Goal: Find specific page/section: Find specific page/section

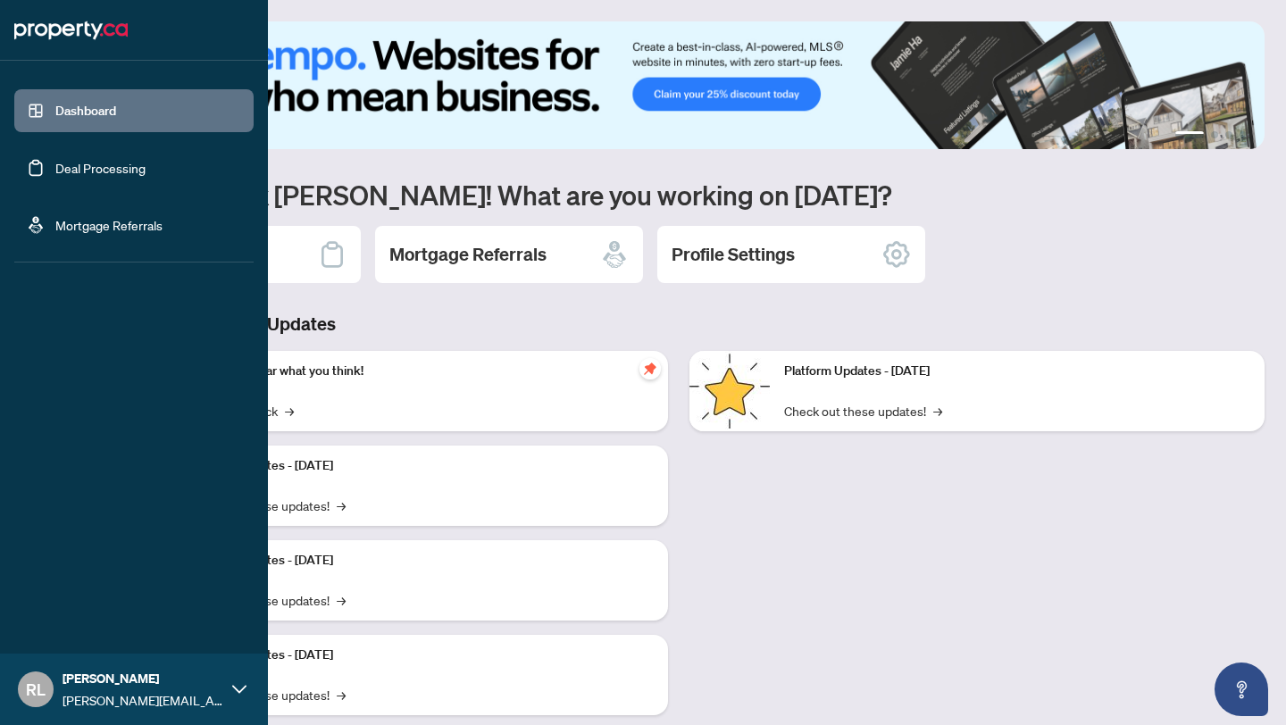
click at [90, 165] on link "Deal Processing" at bounding box center [100, 168] width 90 height 16
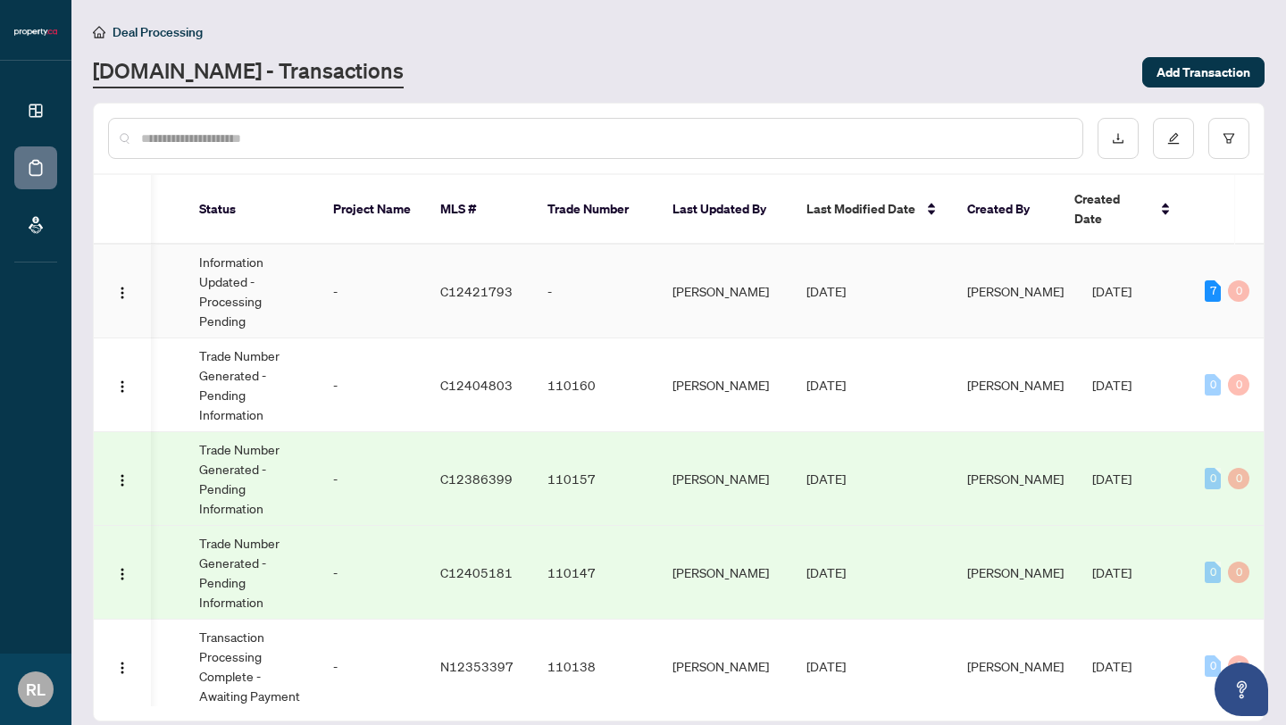
click at [381, 316] on td "-" at bounding box center [372, 292] width 107 height 94
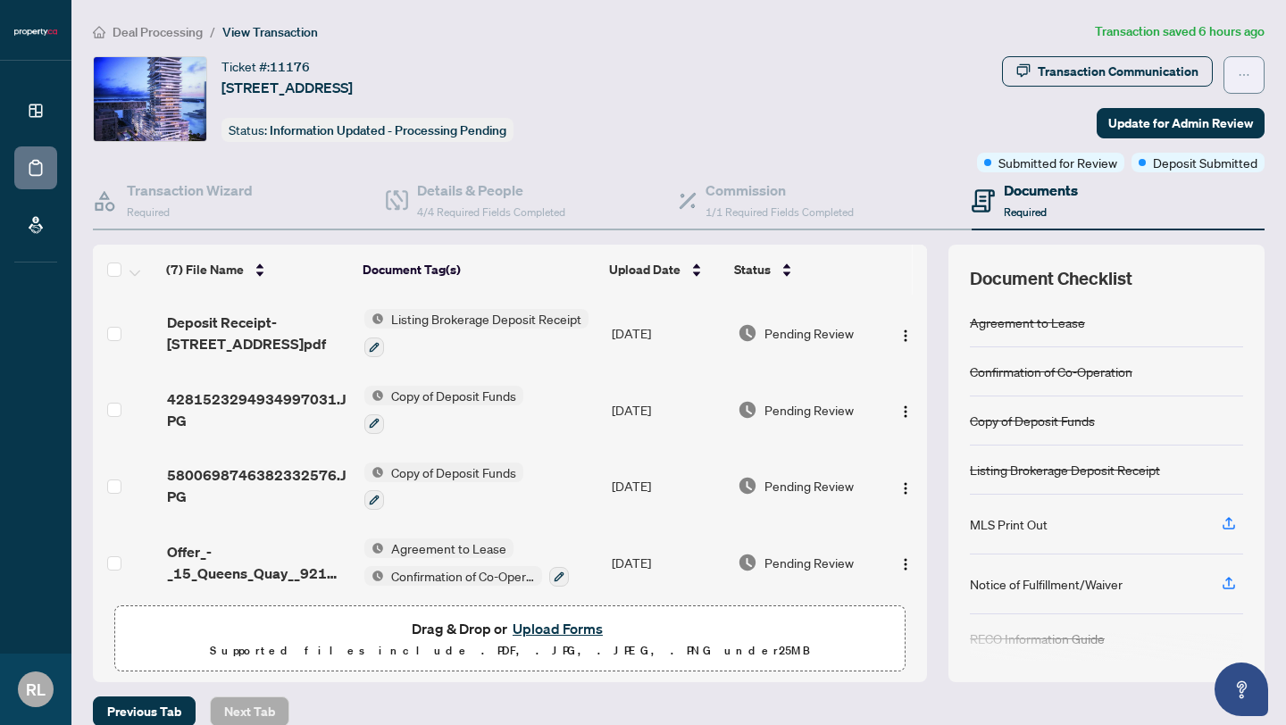
click at [1253, 77] on button "button" at bounding box center [1244, 75] width 41 height 38
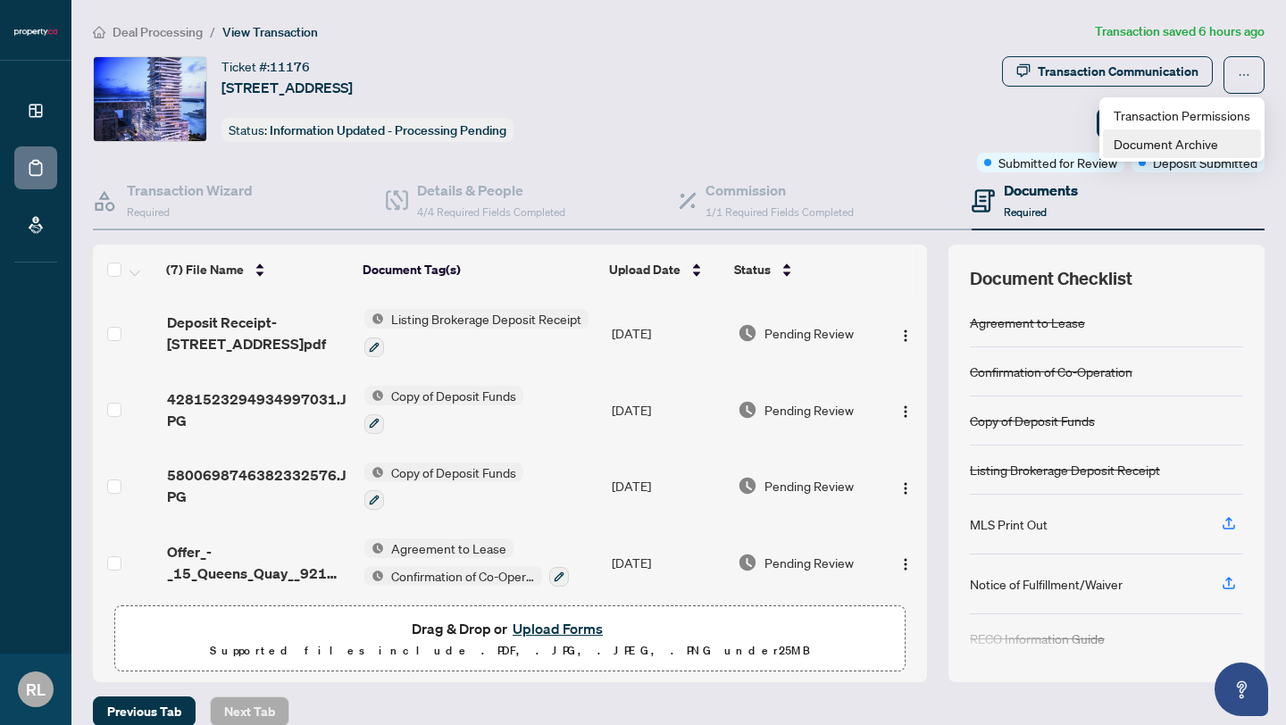
click at [1206, 145] on span "Document Archive" at bounding box center [1182, 144] width 137 height 20
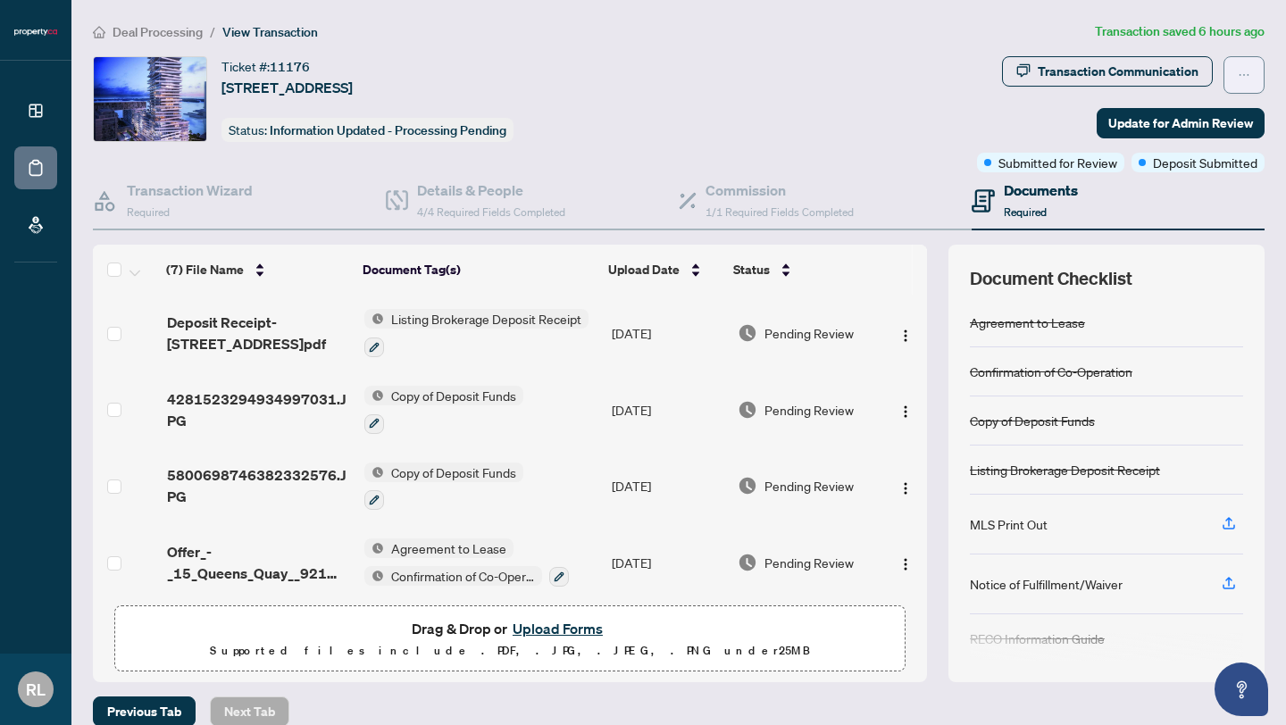
click at [1236, 74] on button "button" at bounding box center [1244, 75] width 41 height 38
click at [777, 113] on div "Ticket #: 11176 [STREET_ADDRESS] Status: Information Updated - Processing Pendi…" at bounding box center [531, 99] width 877 height 86
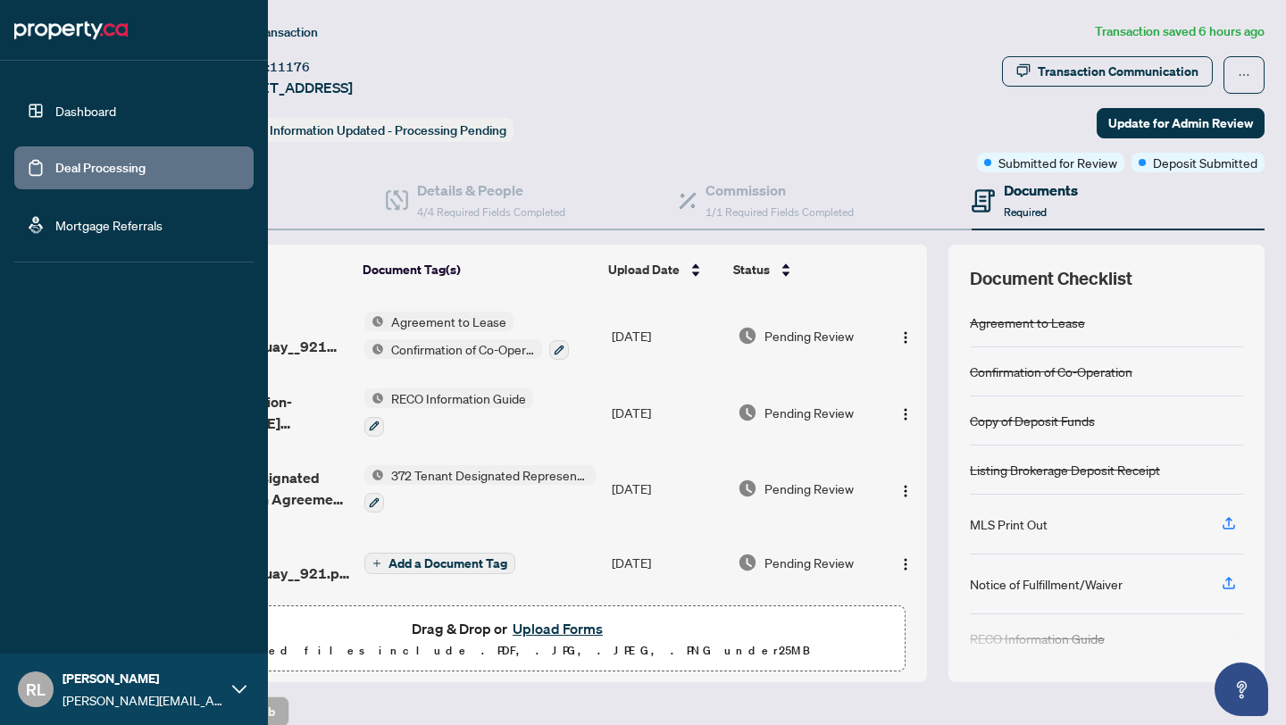
click at [55, 118] on link "Dashboard" at bounding box center [85, 111] width 61 height 16
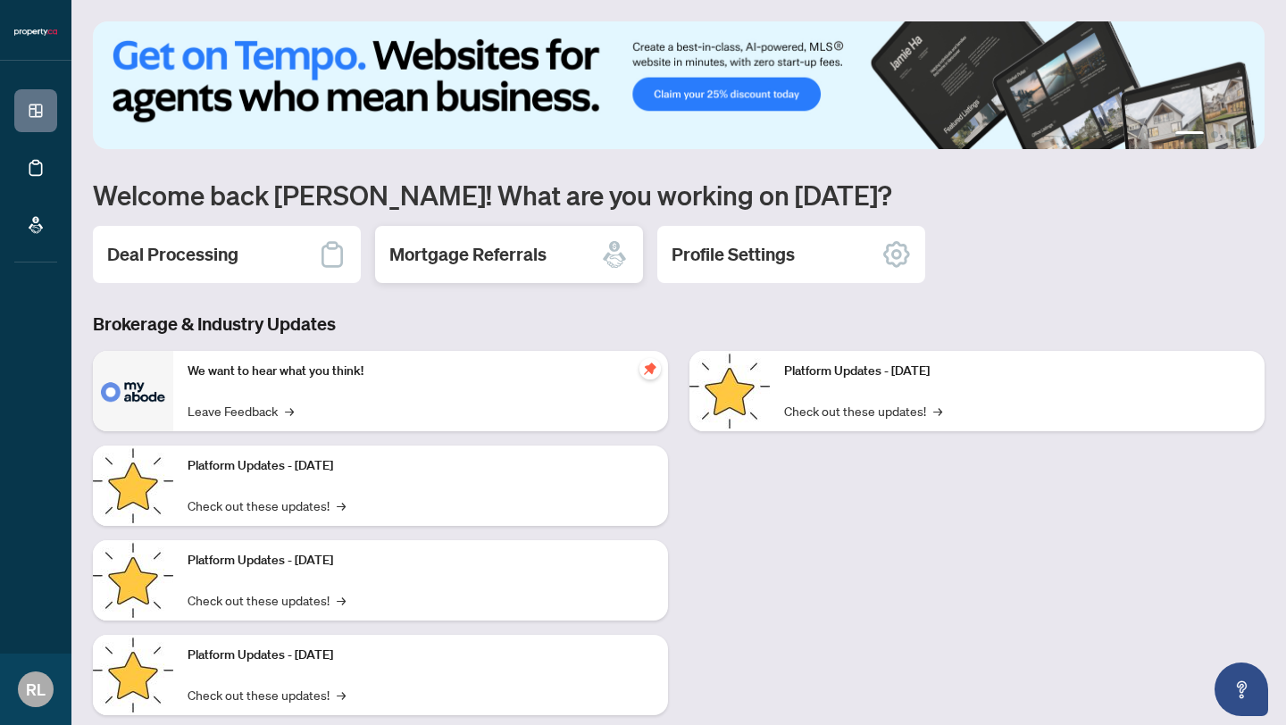
click at [545, 255] on div "Mortgage Referrals" at bounding box center [509, 254] width 268 height 57
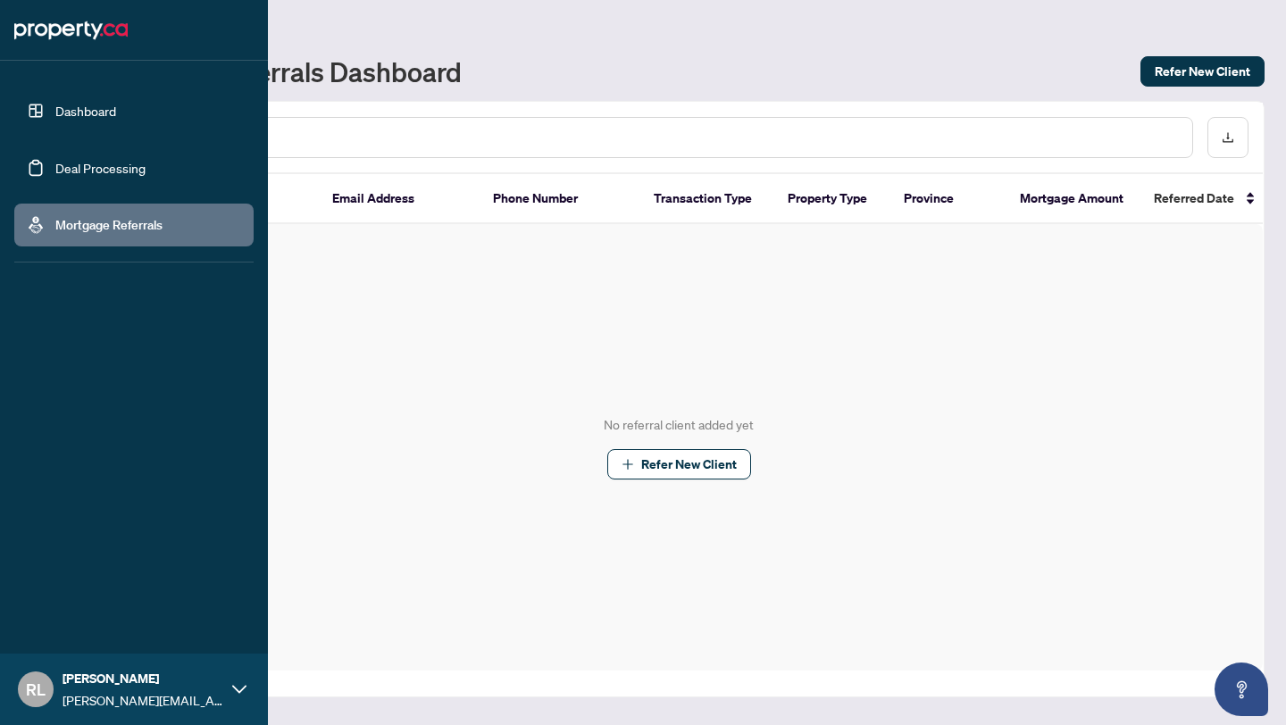
click at [55, 116] on link "Dashboard" at bounding box center [85, 111] width 61 height 16
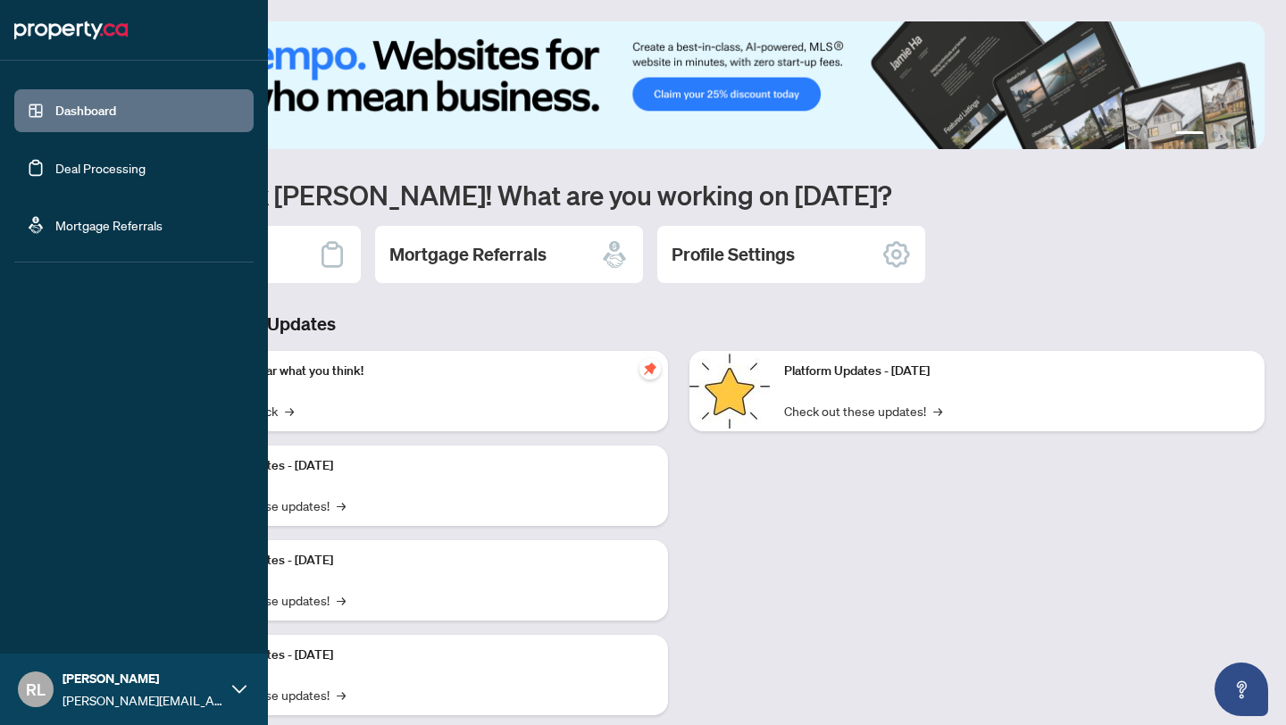
click at [74, 170] on link "Deal Processing" at bounding box center [100, 168] width 90 height 16
